Goal: Transaction & Acquisition: Purchase product/service

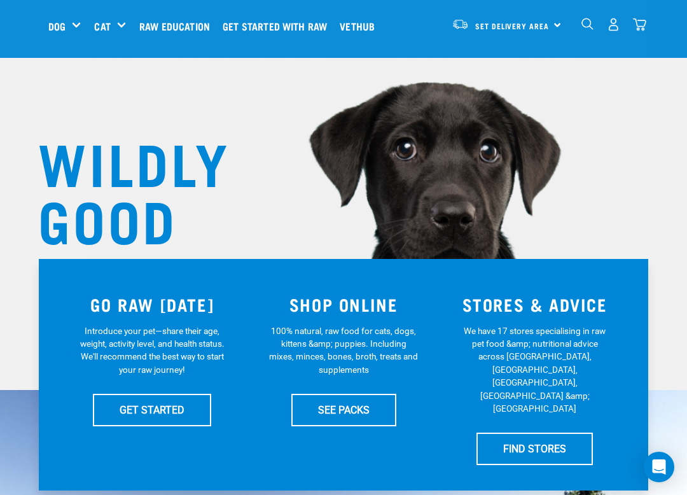
scroll to position [44, 0]
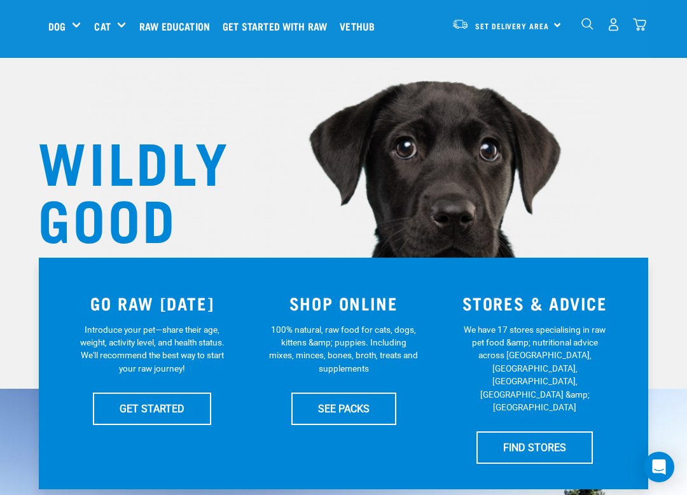
click at [0, 0] on div "Bulk Frozen" at bounding box center [0, 0] width 0 height 0
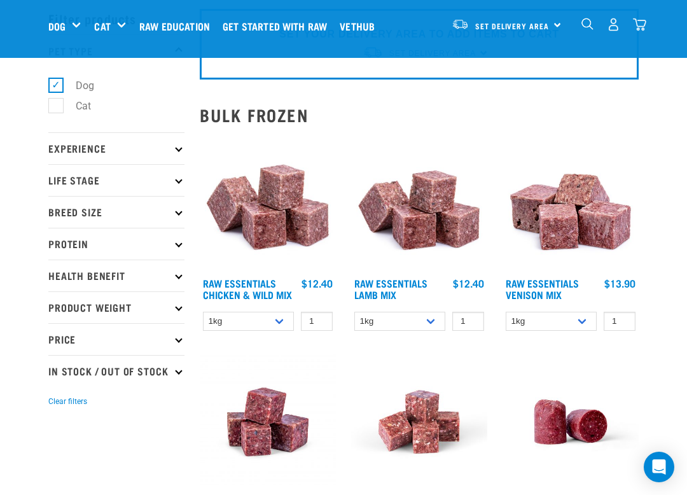
scroll to position [57, 0]
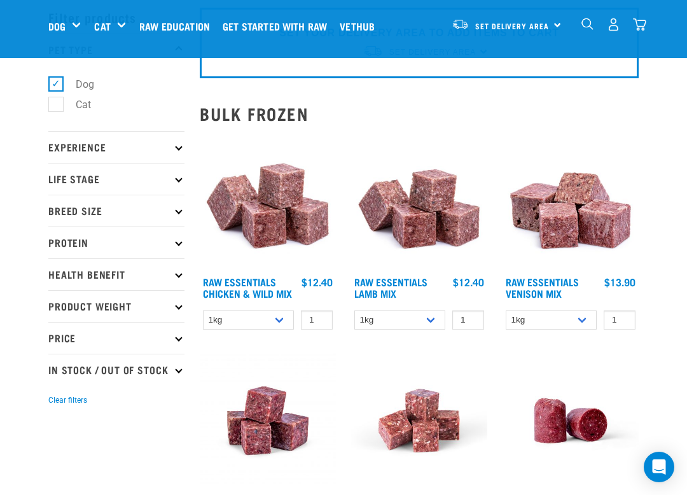
click at [174, 243] on p "Protein" at bounding box center [116, 242] width 136 height 32
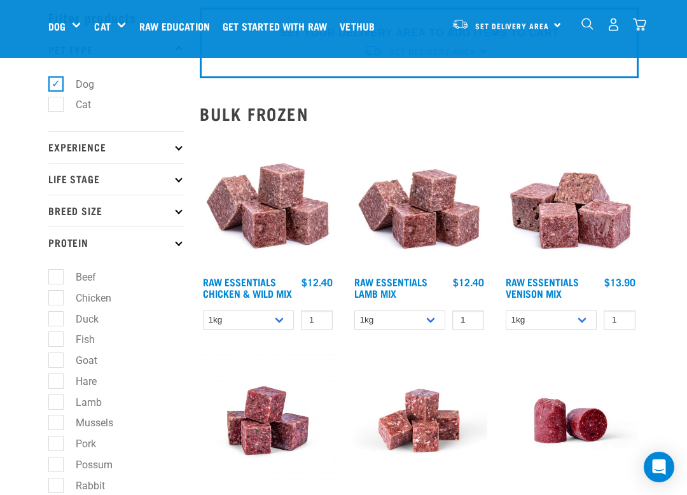
click at [63, 342] on label "Fish" at bounding box center [77, 339] width 45 height 16
click at [57, 342] on input "Fish" at bounding box center [52, 337] width 8 height 8
checkbox input "true"
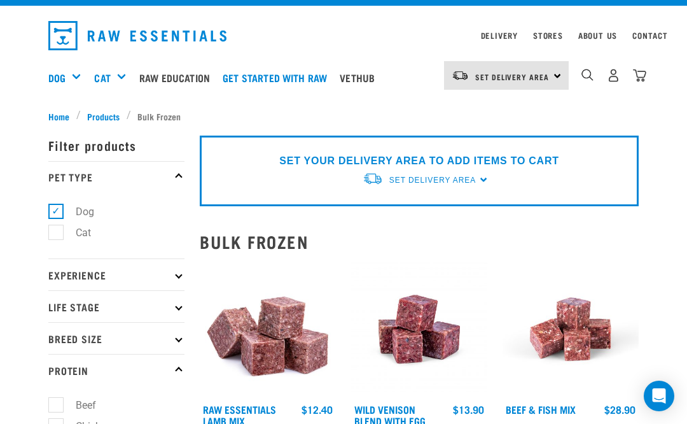
scroll to position [22, 0]
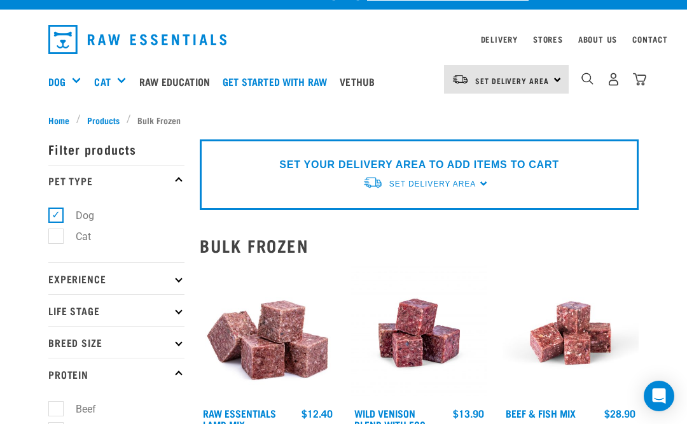
click at [181, 277] on icon at bounding box center [178, 278] width 7 height 7
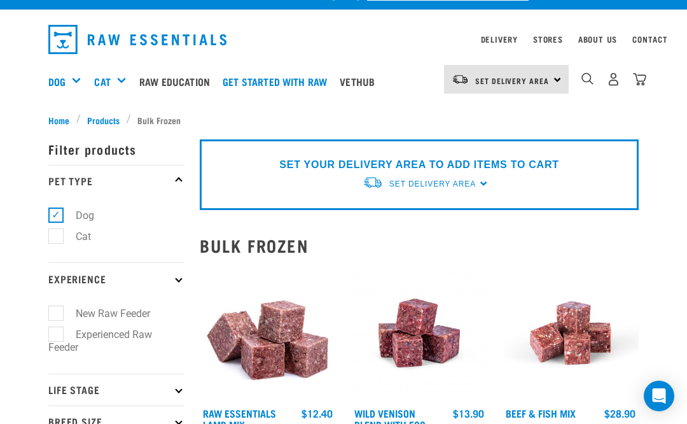
click at [183, 276] on p "Experience" at bounding box center [116, 278] width 136 height 32
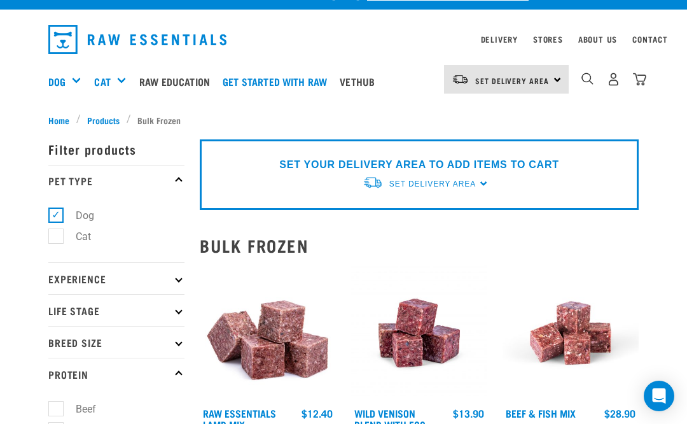
click at [181, 314] on p "Life Stage" at bounding box center [116, 310] width 136 height 32
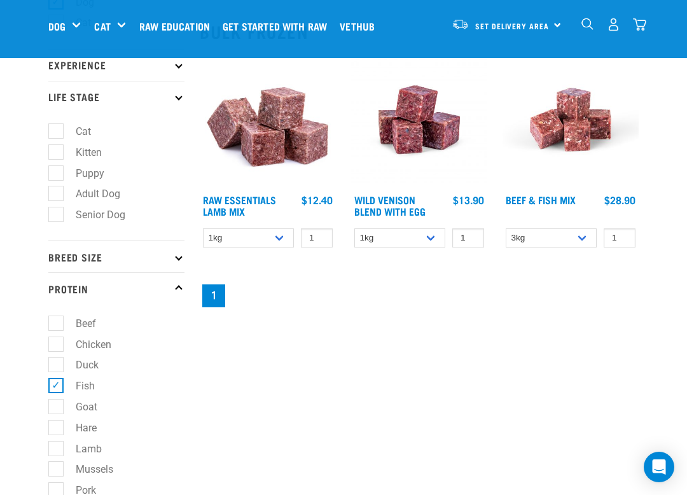
scroll to position [141, 0]
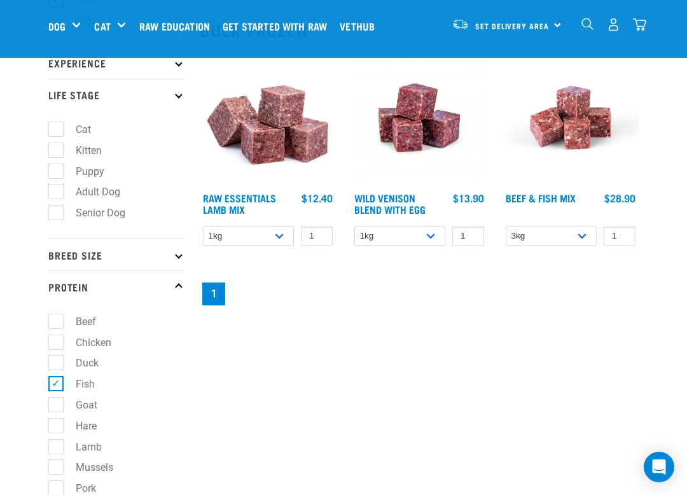
click at [67, 197] on label "Adult Dog" at bounding box center [90, 192] width 70 height 16
click at [57, 194] on input "Adult Dog" at bounding box center [52, 190] width 8 height 8
checkbox input "true"
click at [183, 239] on p "Breed Size" at bounding box center [116, 255] width 136 height 32
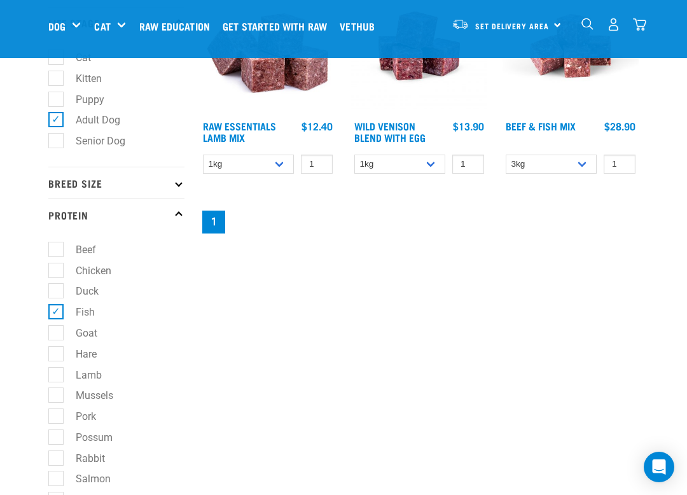
scroll to position [214, 0]
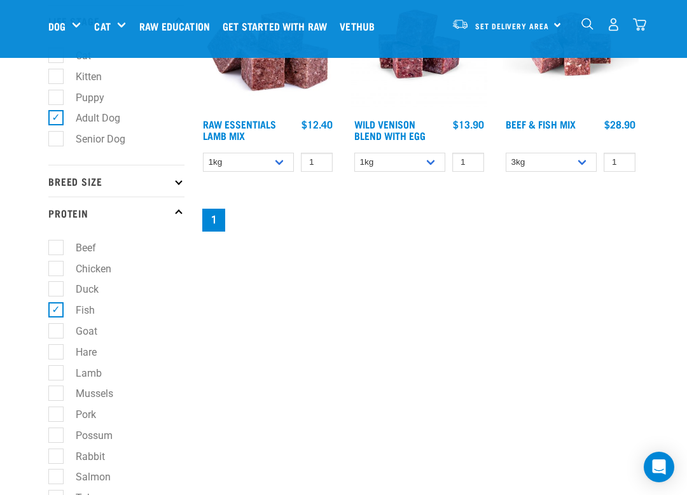
click at [179, 183] on icon at bounding box center [178, 180] width 7 height 7
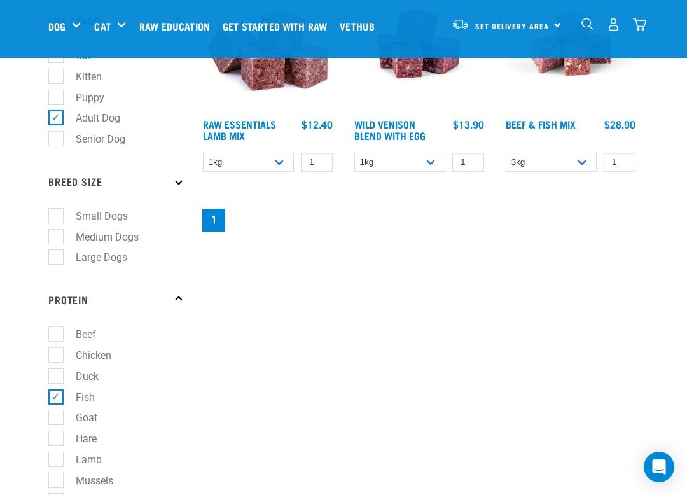
click at [61, 265] on label "Large Dogs" at bounding box center [93, 257] width 77 height 16
click at [57, 260] on input "Large Dogs" at bounding box center [52, 255] width 8 height 8
checkbox input "true"
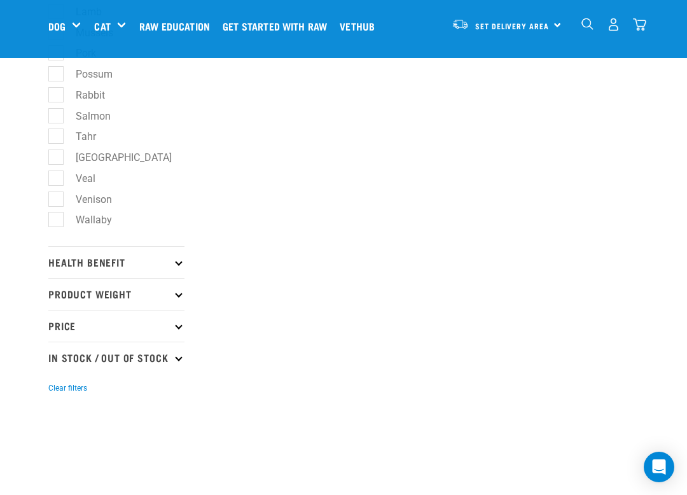
scroll to position [663, 0]
click at [181, 291] on p "Product Weight" at bounding box center [116, 293] width 136 height 32
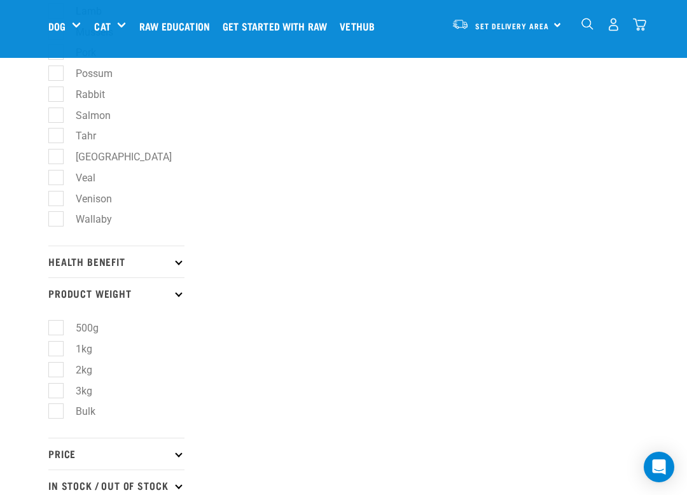
click at [58, 350] on label "1kg" at bounding box center [76, 349] width 42 height 16
click at [57, 350] on input "1kg" at bounding box center [52, 346] width 8 height 8
checkbox input "true"
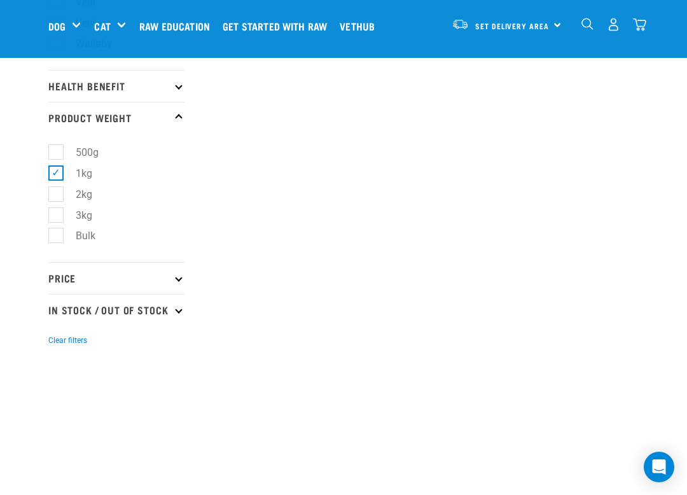
scroll to position [868, 0]
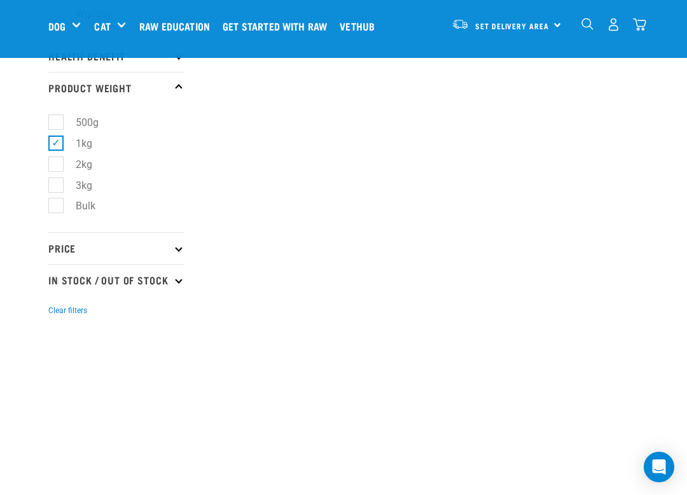
click at [174, 251] on p "Price" at bounding box center [116, 248] width 136 height 32
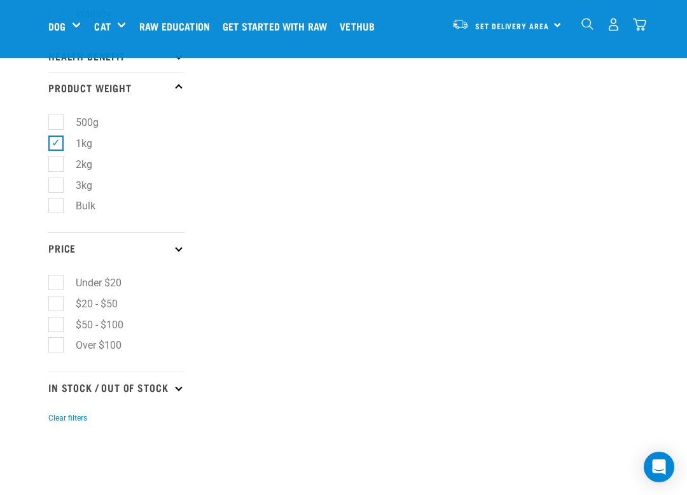
click at [182, 244] on p "Price" at bounding box center [116, 248] width 136 height 32
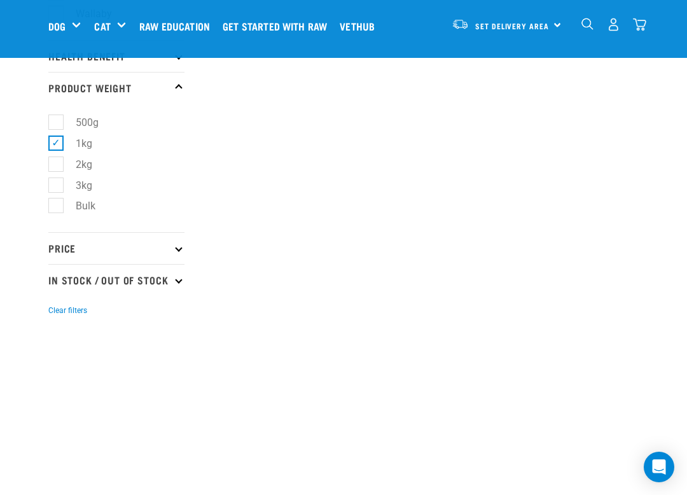
click at [181, 283] on icon at bounding box center [178, 279] width 7 height 7
click at [60, 323] on label "In Stock" at bounding box center [86, 315] width 62 height 16
click at [57, 317] on input "In Stock" at bounding box center [52, 313] width 8 height 8
checkbox input "true"
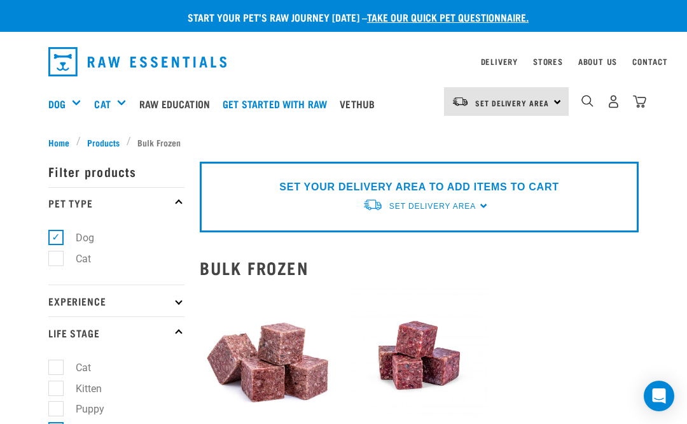
click at [474, 204] on span "Set Delivery Area" at bounding box center [432, 206] width 87 height 9
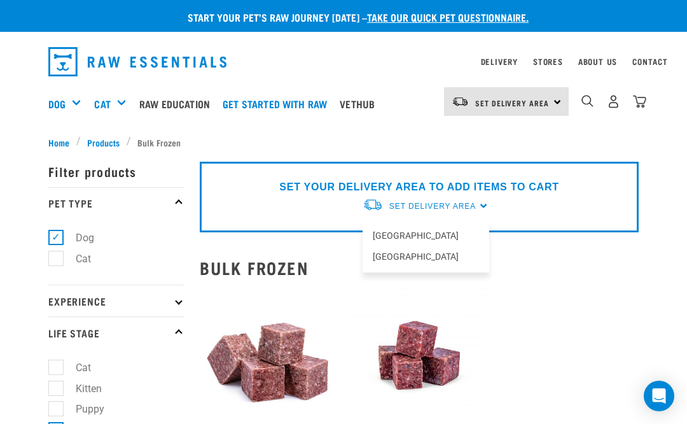
click at [417, 236] on link "[GEOGRAPHIC_DATA]" at bounding box center [426, 235] width 127 height 21
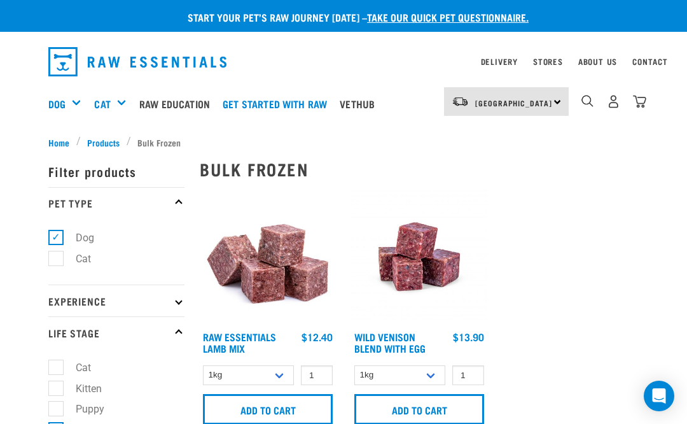
click at [581, 109] on div "0" at bounding box center [614, 101] width 66 height 29
click at [591, 103] on img "dropdown navigation" at bounding box center [587, 101] width 12 height 12
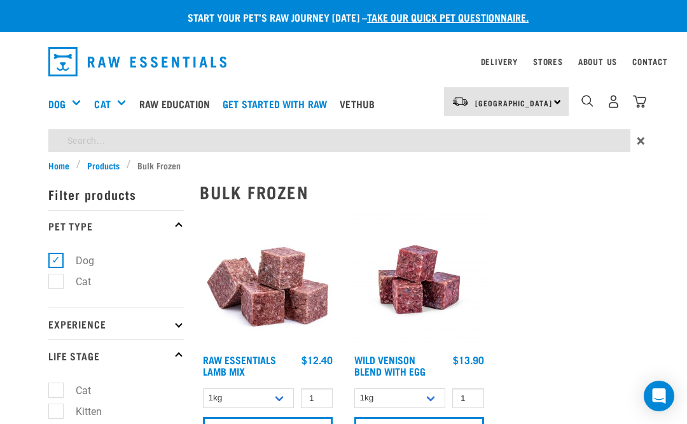
click at [73, 142] on input "search" at bounding box center [339, 140] width 582 height 23
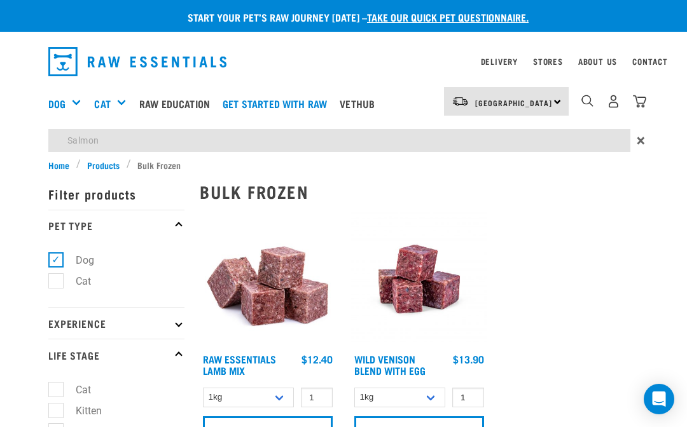
type input "Salmon"
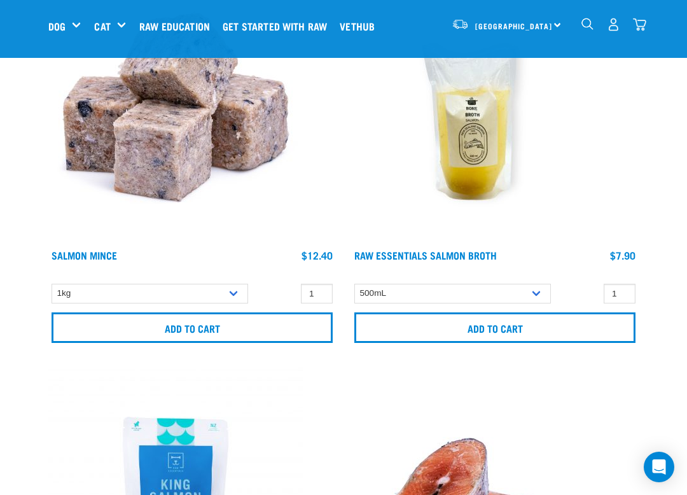
scroll to position [206, 0]
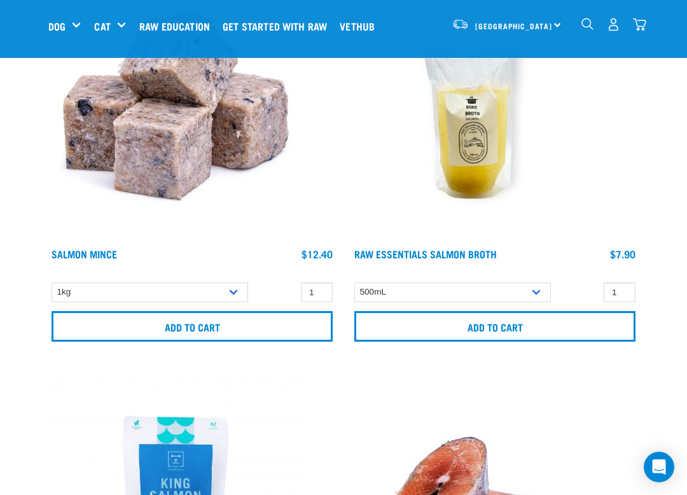
click at [180, 183] on img at bounding box center [175, 114] width 254 height 254
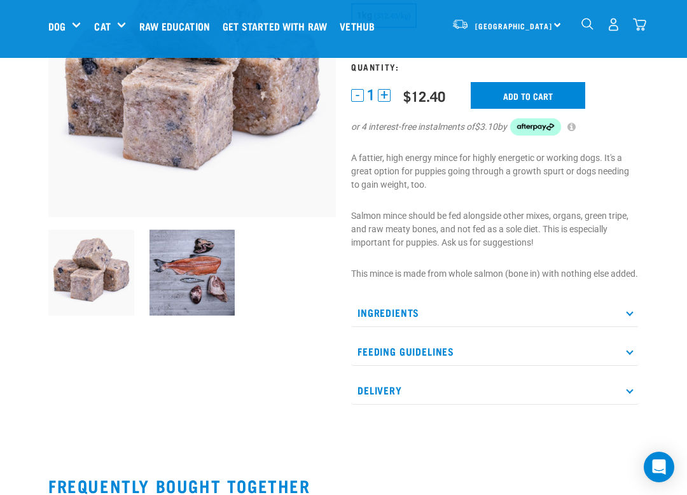
scroll to position [164, 0]
click at [628, 326] on p "Ingredients" at bounding box center [495, 312] width 288 height 29
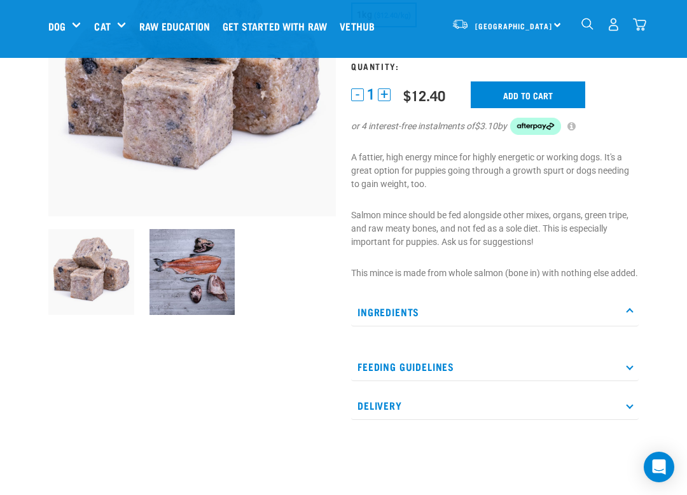
click at [637, 323] on p "Ingredients" at bounding box center [495, 312] width 288 height 29
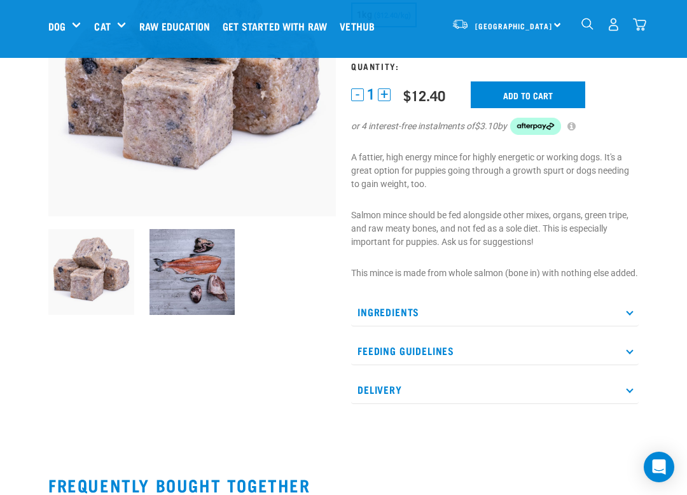
click at [634, 365] on p "Feeding Guidelines" at bounding box center [495, 351] width 288 height 29
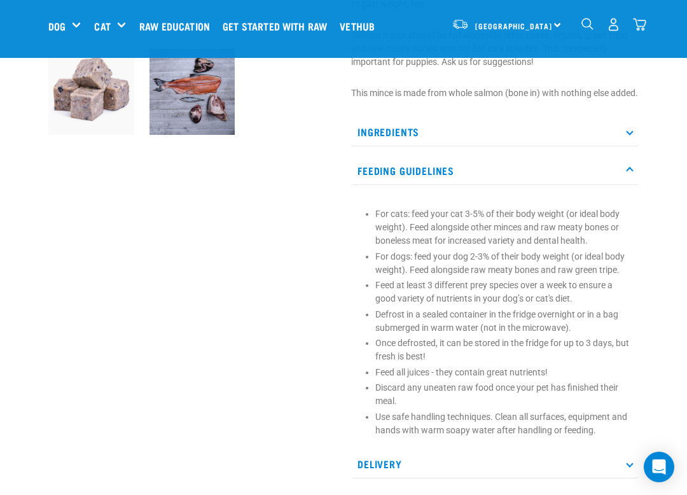
scroll to position [345, 0]
click at [632, 184] on p "Feeding Guidelines" at bounding box center [495, 170] width 288 height 29
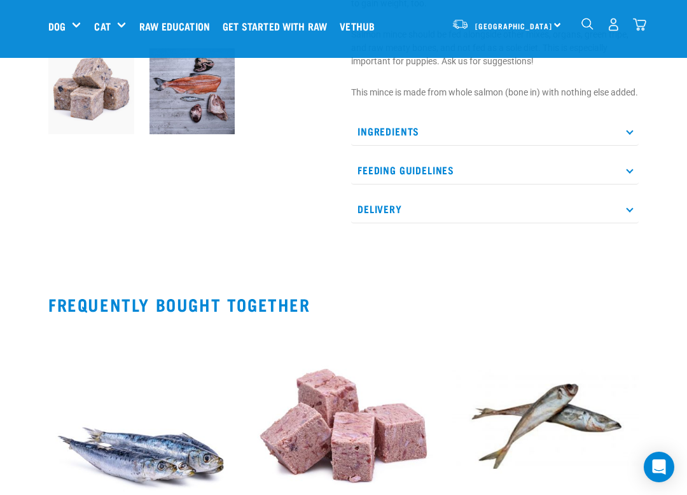
click at [632, 223] on p "Delivery" at bounding box center [495, 209] width 288 height 29
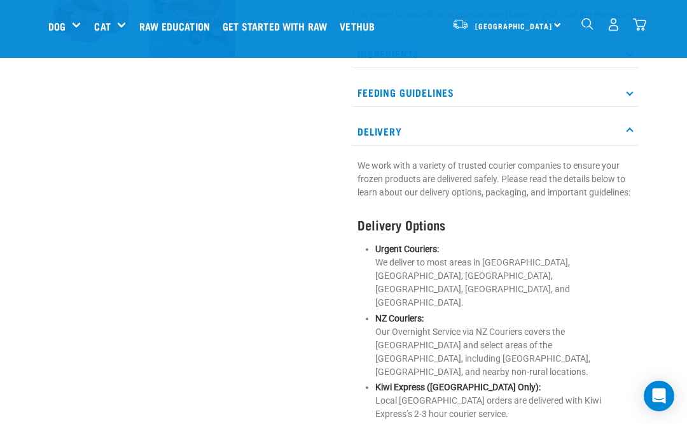
scroll to position [405, 0]
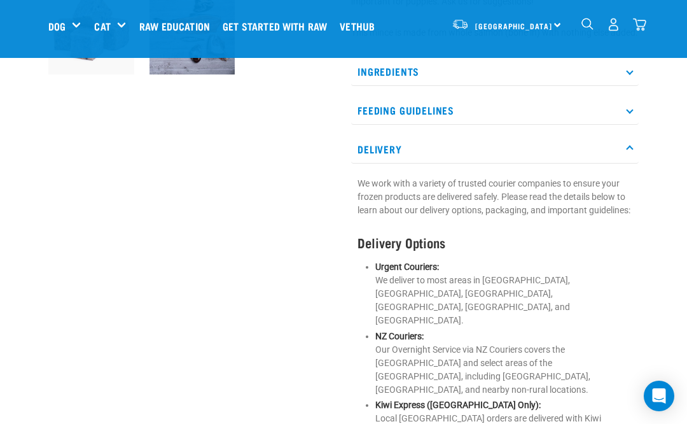
click at [632, 163] on p "Delivery" at bounding box center [495, 149] width 288 height 29
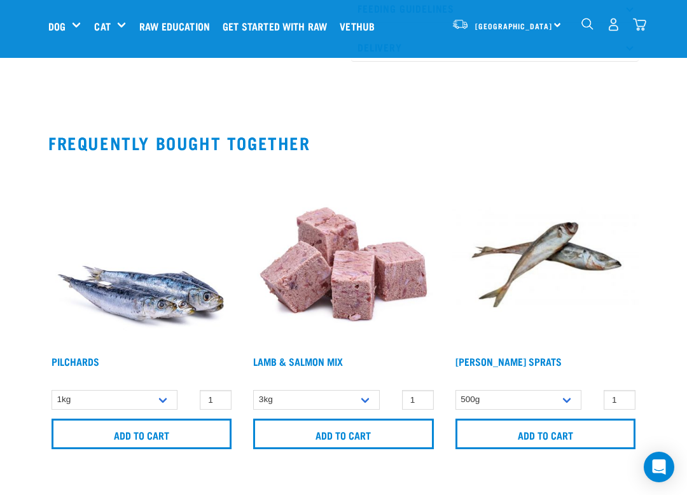
scroll to position [507, 0]
click at [555, 270] on img at bounding box center [545, 255] width 186 height 186
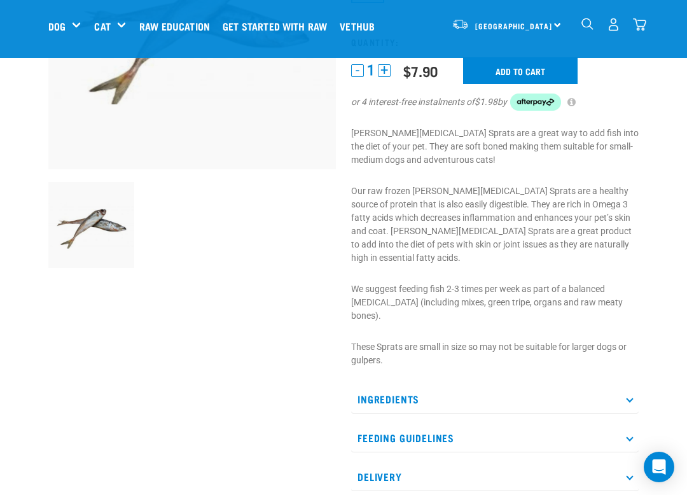
scroll to position [224, 0]
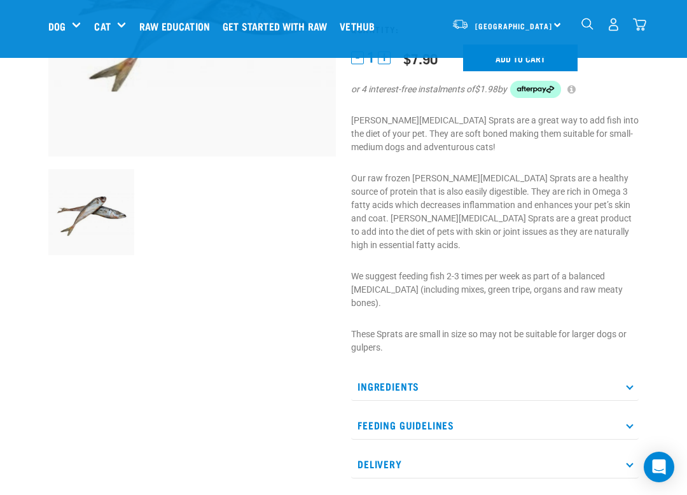
click at [638, 372] on p "Ingredients" at bounding box center [495, 386] width 288 height 29
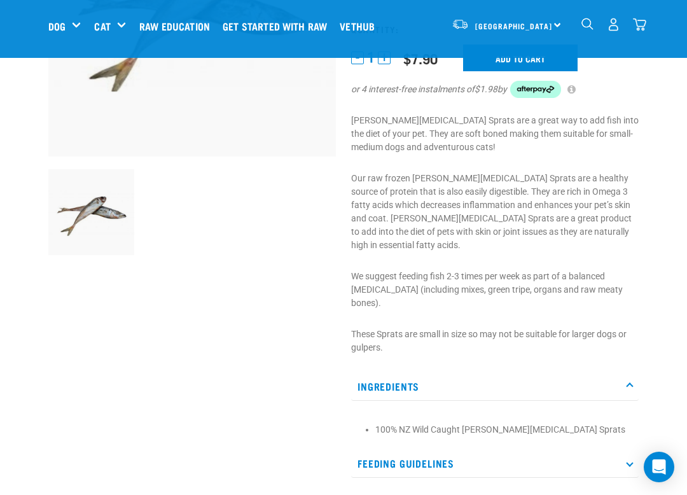
click at [637, 372] on p "Ingredients" at bounding box center [495, 386] width 288 height 29
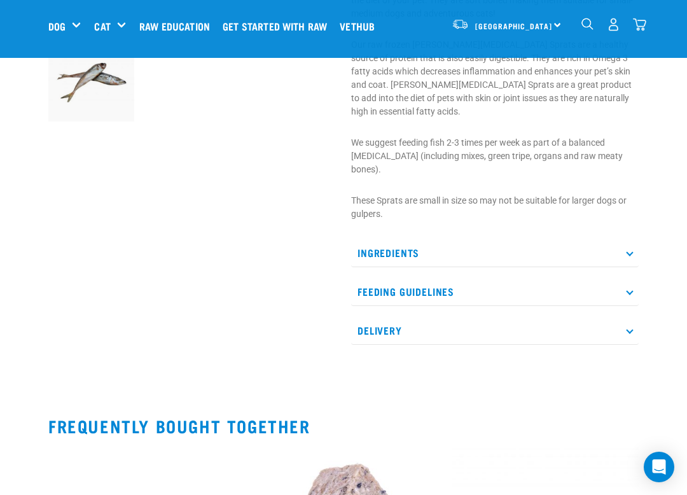
scroll to position [373, 0]
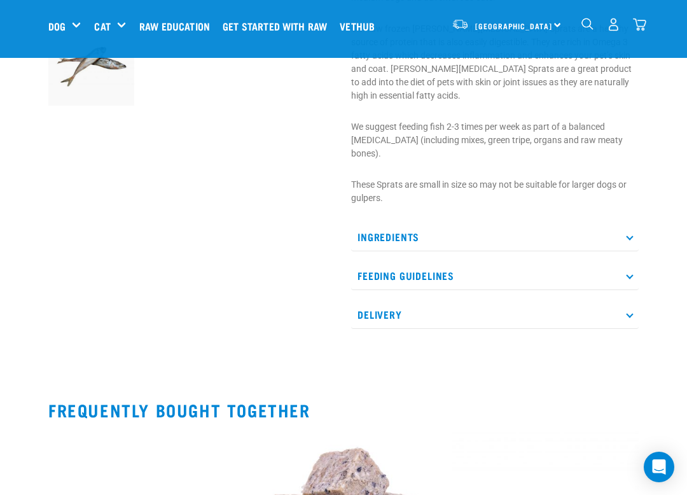
click at [631, 272] on icon at bounding box center [629, 275] width 7 height 7
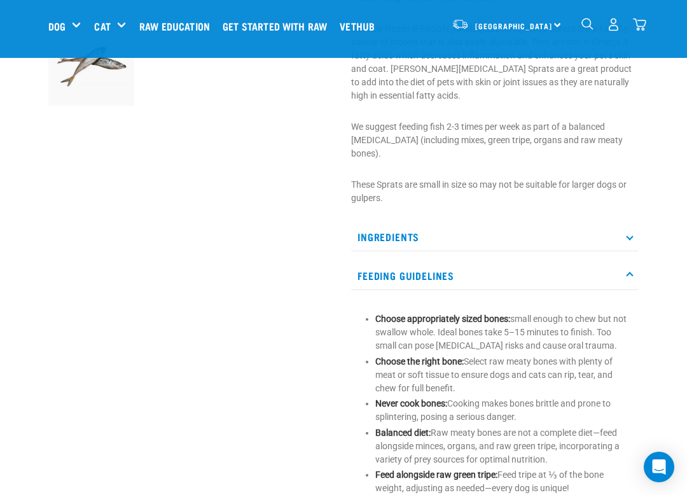
click at [632, 272] on icon at bounding box center [629, 275] width 7 height 7
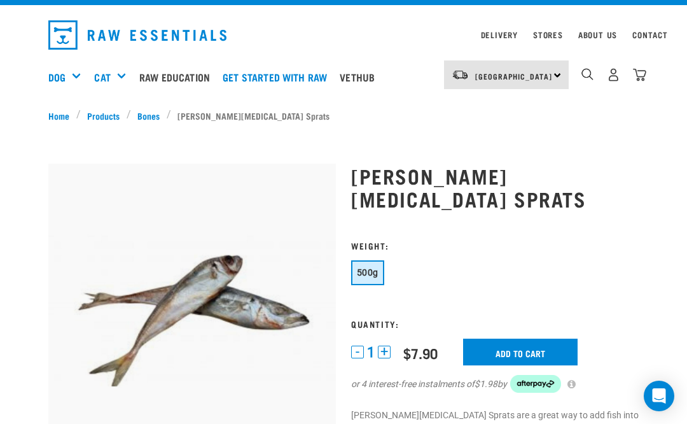
scroll to position [0, 0]
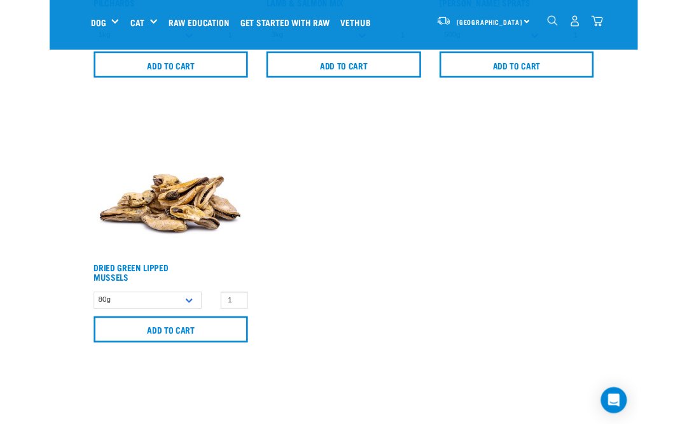
scroll to position [864, 0]
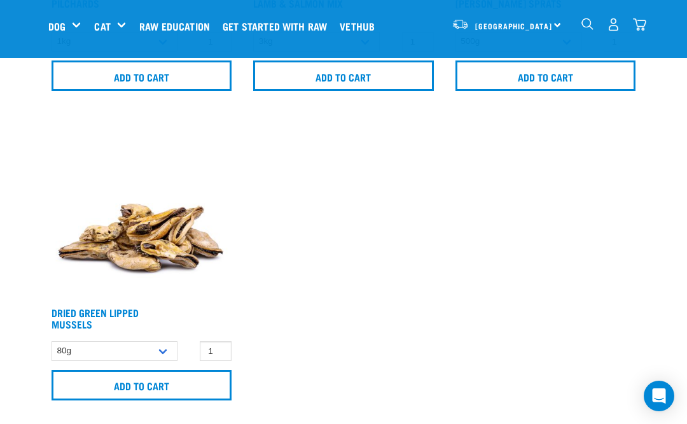
click at [169, 265] on img at bounding box center [141, 207] width 186 height 186
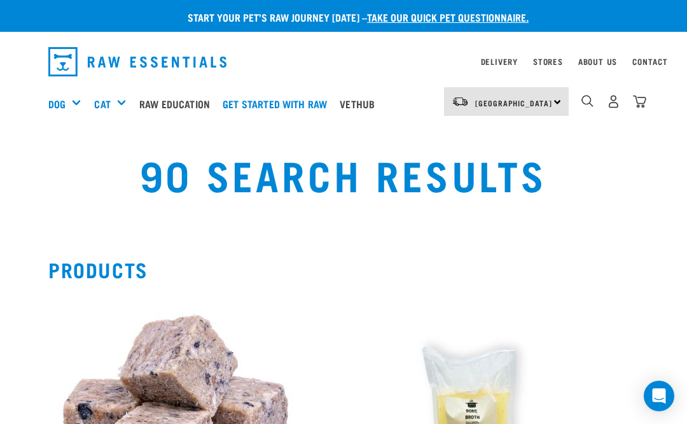
scroll to position [242, 0]
